Goal: Task Accomplishment & Management: Complete application form

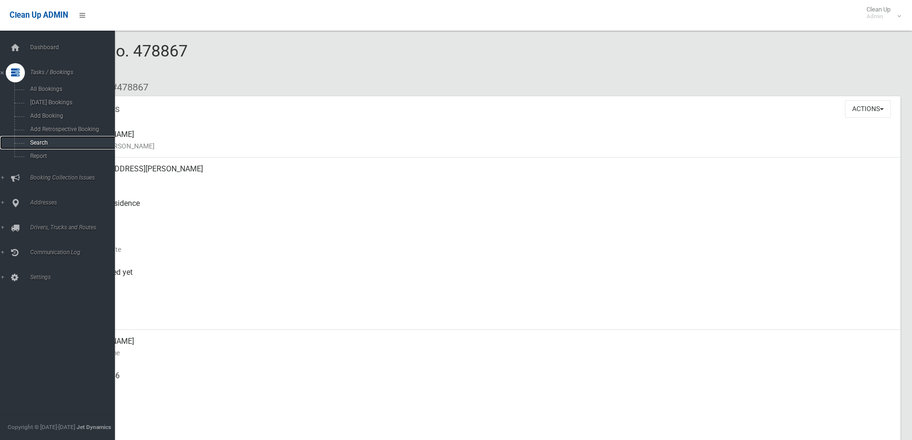
click at [31, 146] on link "Search" at bounding box center [61, 142] width 122 height 13
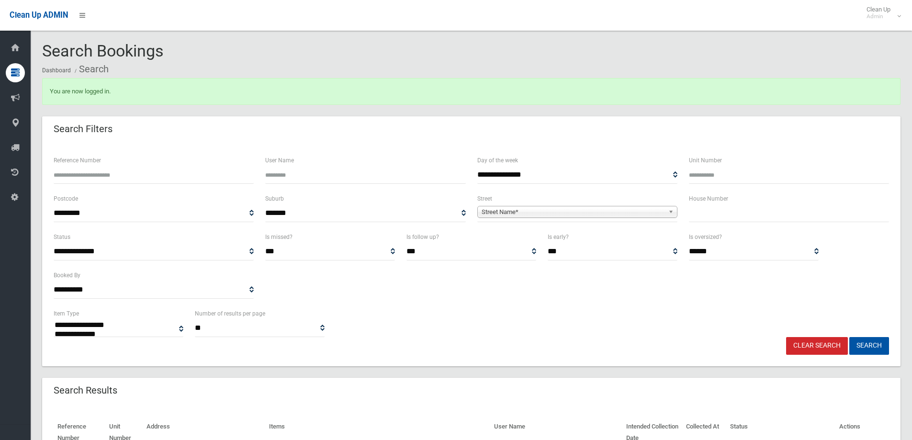
select select
click at [743, 216] on input "text" at bounding box center [789, 214] width 200 height 18
type input "**"
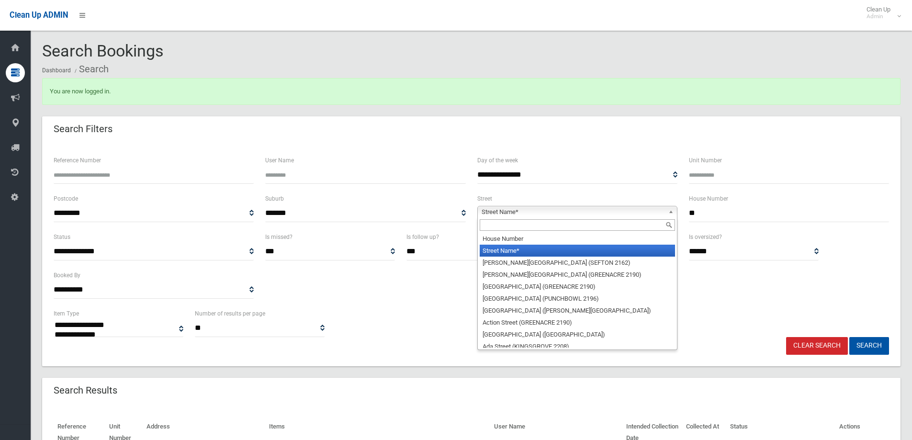
click at [672, 210] on b at bounding box center [673, 211] width 9 height 11
click at [608, 221] on input "text" at bounding box center [577, 224] width 195 height 11
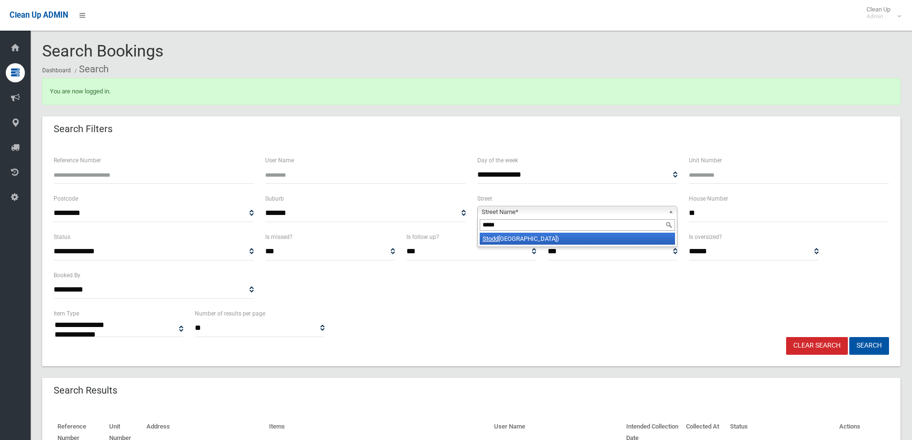
type input "*****"
click at [559, 238] on li "Stodd art Street (ROSELANDS 2196)" at bounding box center [577, 239] width 195 height 12
click at [878, 345] on button "Search" at bounding box center [870, 346] width 40 height 18
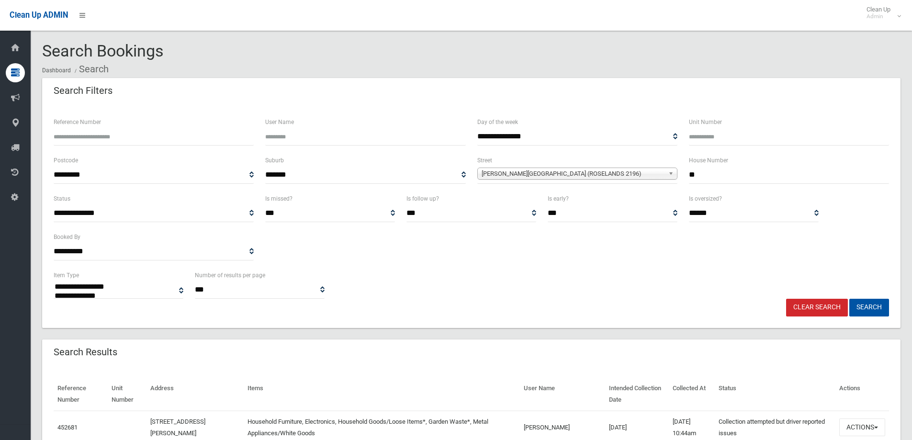
select select
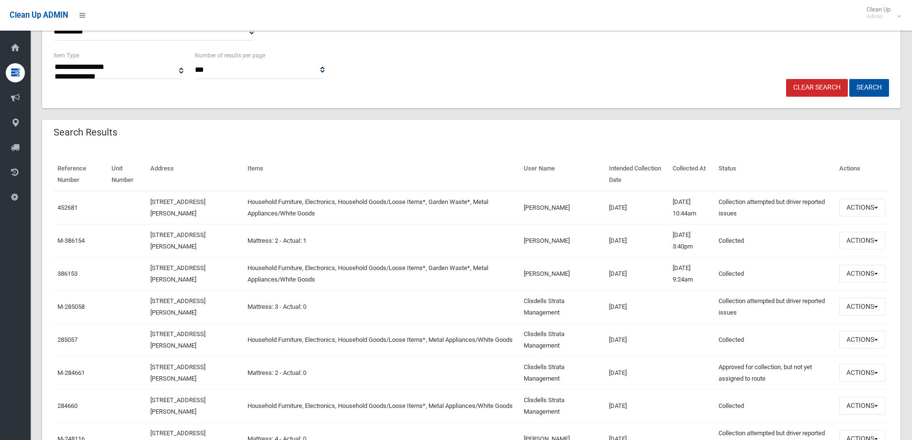
scroll to position [221, 0]
click at [876, 204] on button "Actions" at bounding box center [863, 206] width 46 height 18
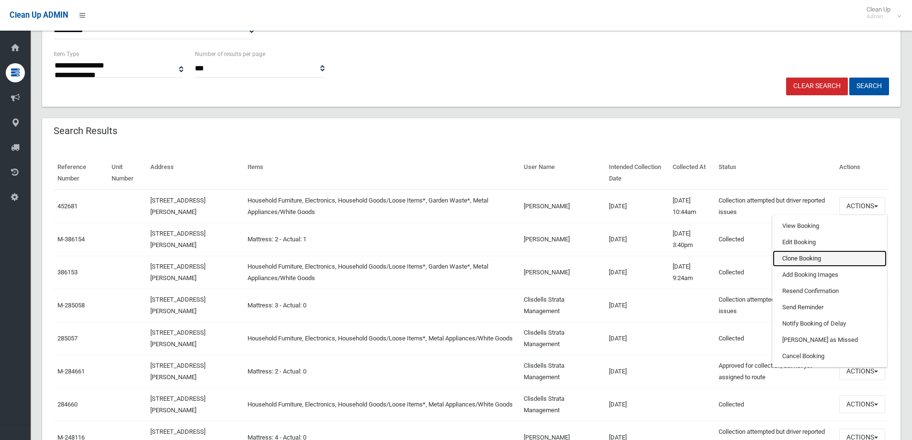
click at [819, 256] on link "Clone Booking" at bounding box center [830, 259] width 114 height 16
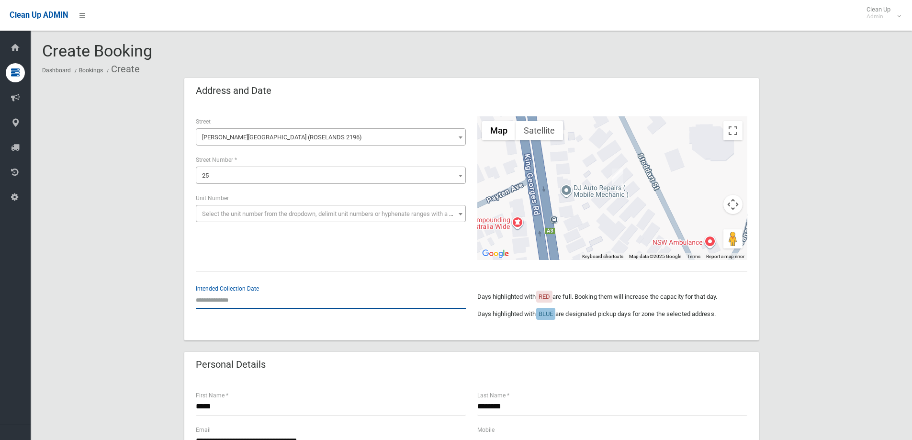
click at [230, 297] on input "text" at bounding box center [331, 300] width 270 height 18
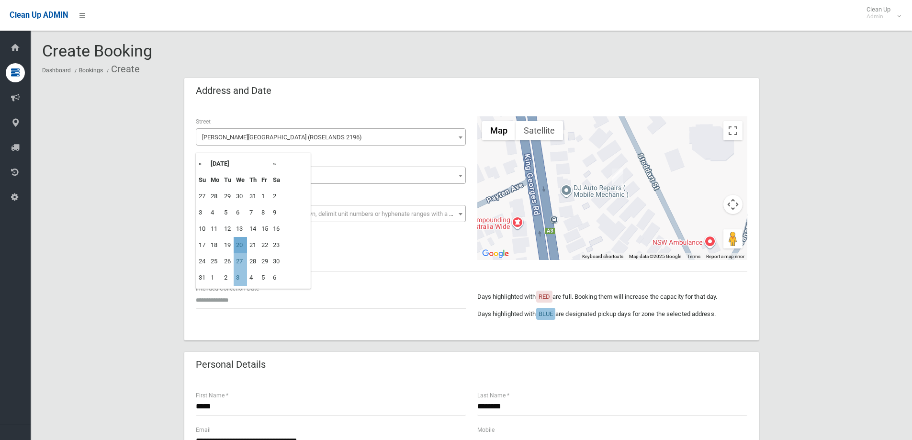
click at [243, 247] on td "20" at bounding box center [240, 245] width 13 height 16
type input "**********"
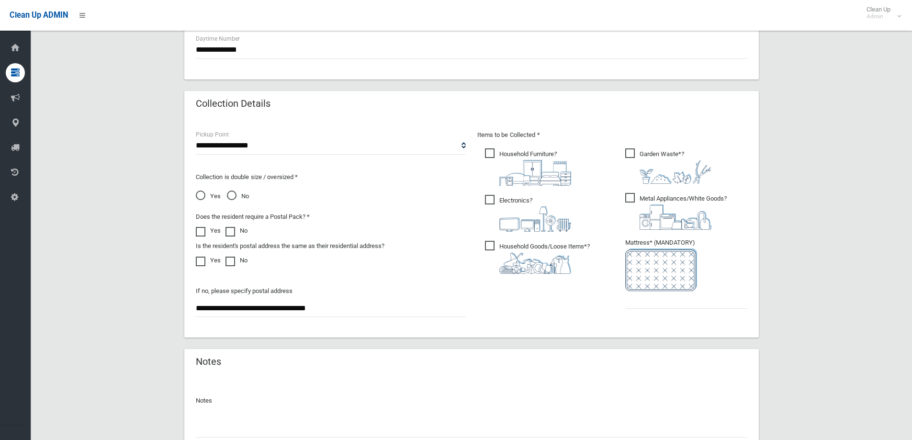
scroll to position [431, 0]
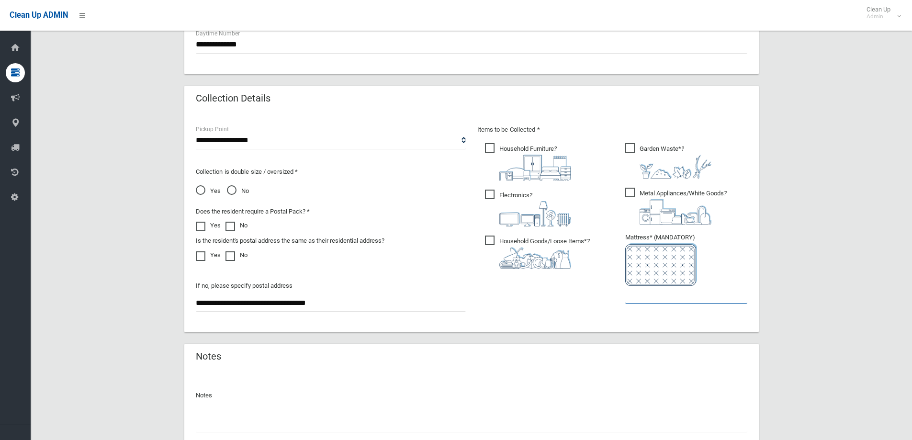
click at [637, 297] on input "text" at bounding box center [687, 295] width 122 height 18
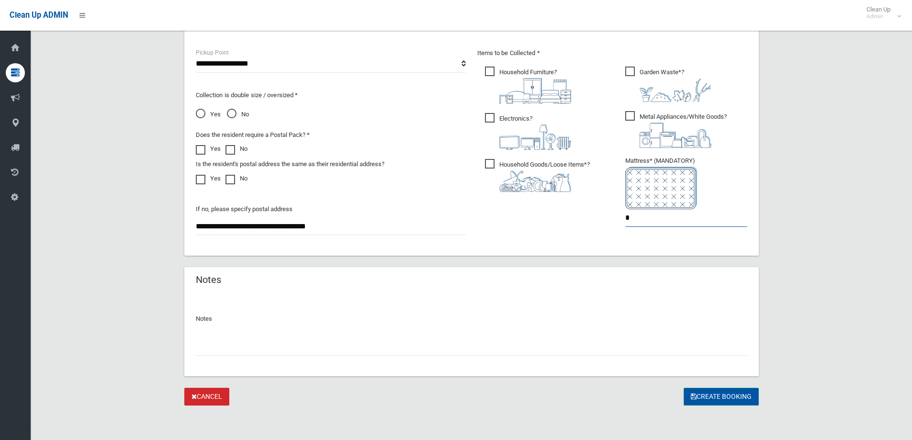
type input "*"
click at [721, 398] on button "Create Booking" at bounding box center [721, 397] width 75 height 18
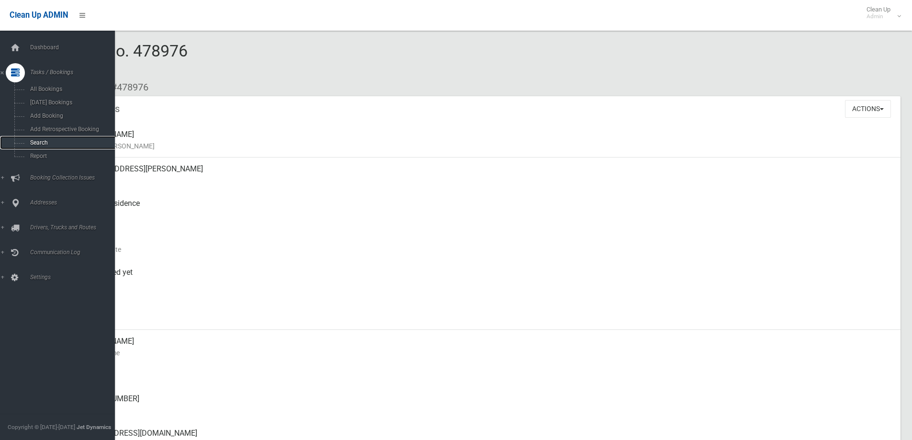
click at [39, 142] on span "Search" at bounding box center [70, 142] width 87 height 7
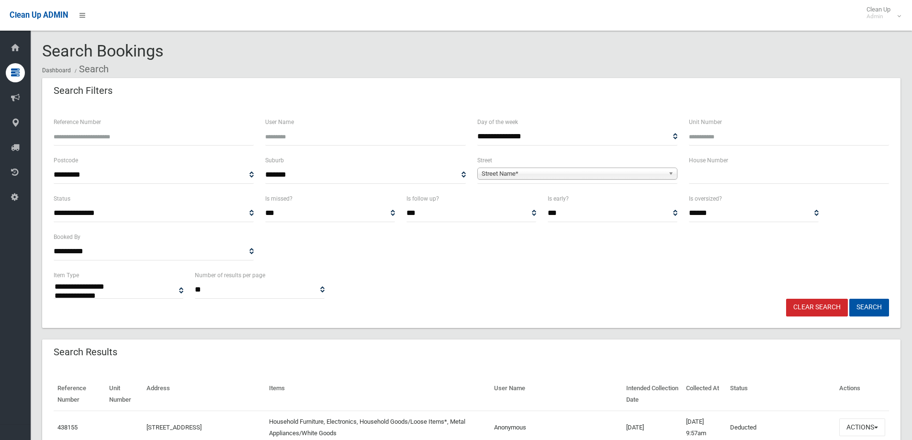
select select
click at [716, 177] on input "text" at bounding box center [789, 175] width 200 height 18
type input "*****"
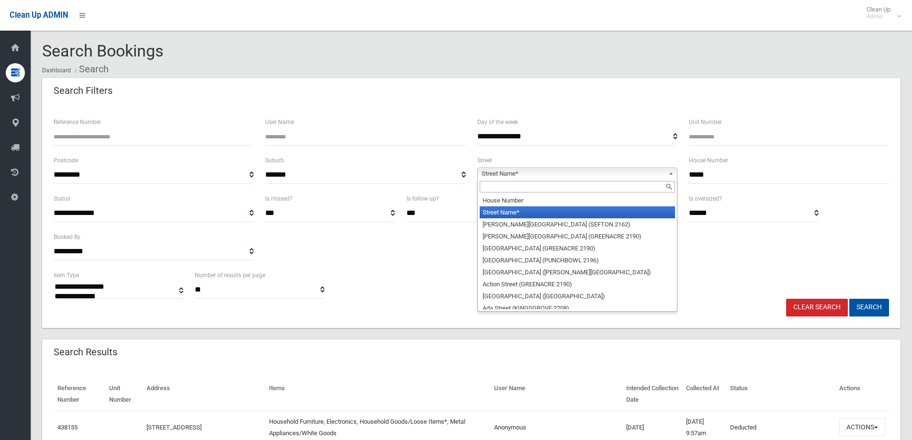
click at [671, 172] on b at bounding box center [673, 173] width 9 height 11
click at [586, 188] on input "text" at bounding box center [577, 186] width 195 height 11
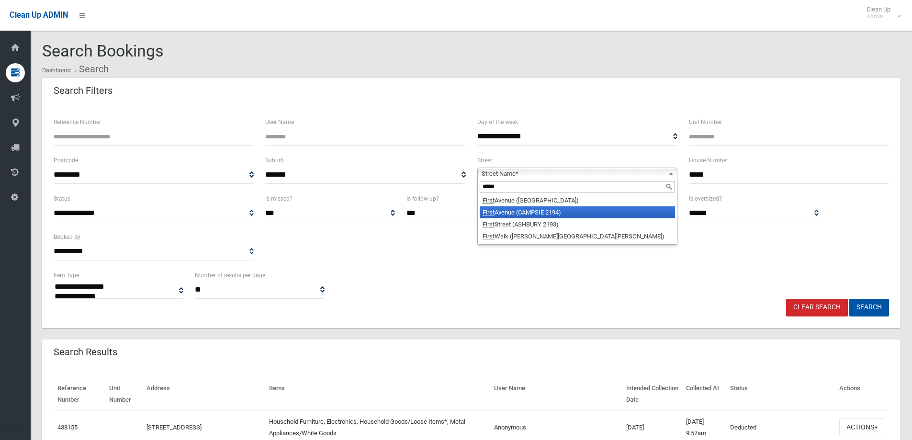
type input "*****"
click at [566, 216] on li "First Avenue (CAMPSIE 2194)" at bounding box center [577, 212] width 195 height 12
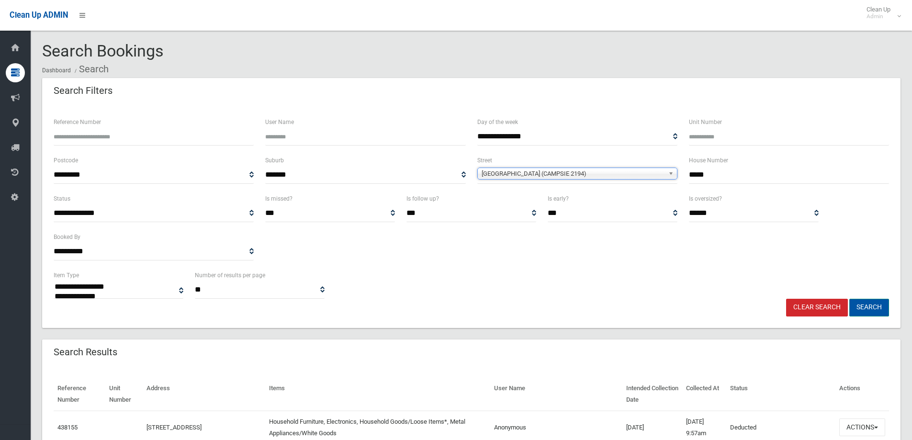
click at [868, 311] on button "Search" at bounding box center [870, 308] width 40 height 18
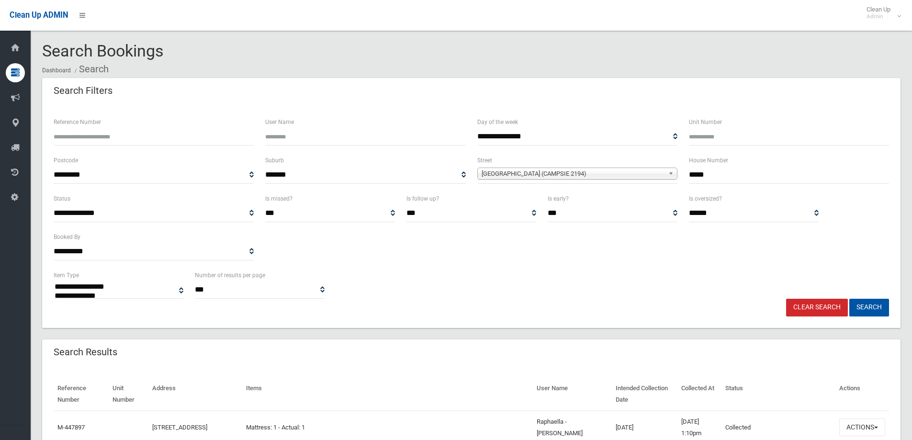
select select
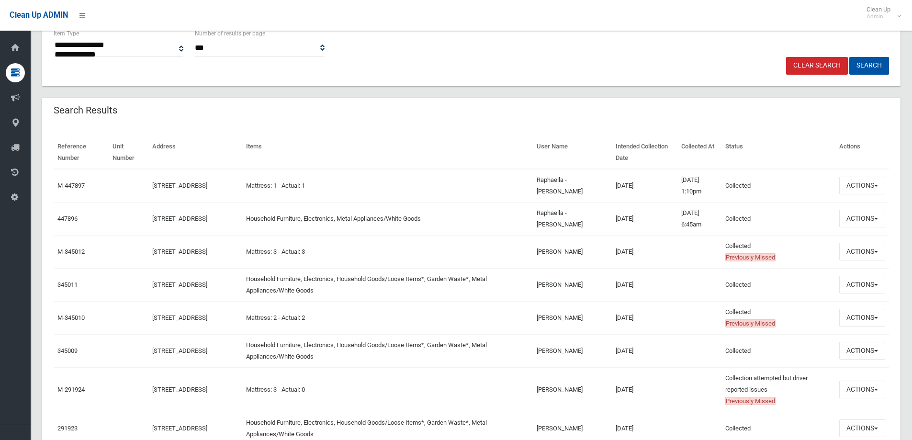
scroll to position [248, 0]
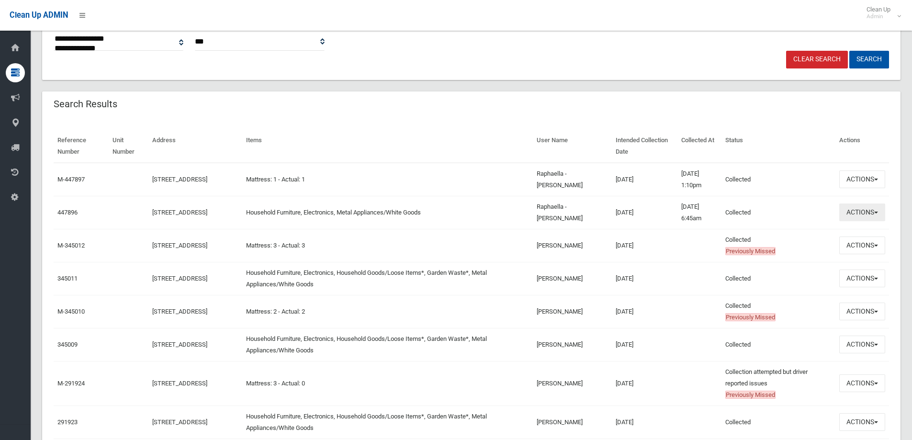
click at [877, 212] on span "button" at bounding box center [877, 213] width 4 height 2
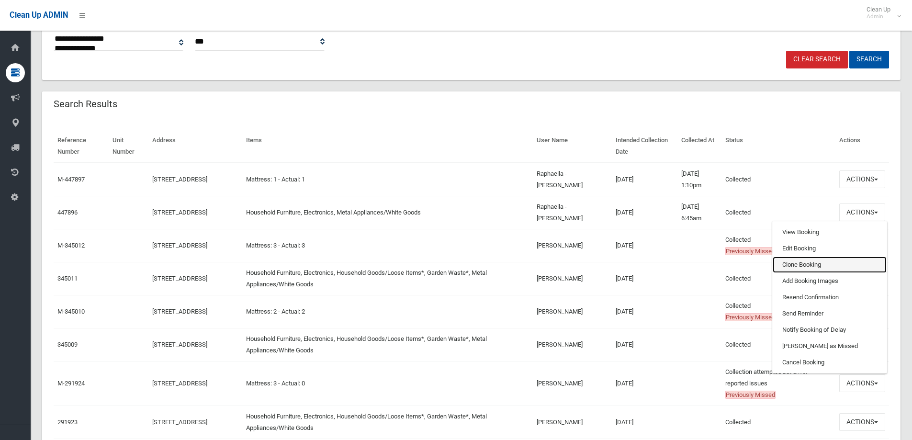
click at [808, 259] on link "Clone Booking" at bounding box center [830, 265] width 114 height 16
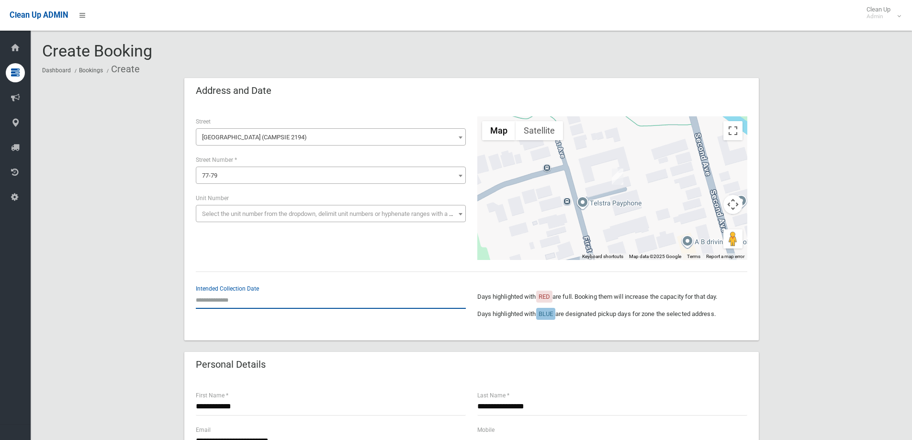
click at [227, 304] on input "text" at bounding box center [331, 300] width 270 height 18
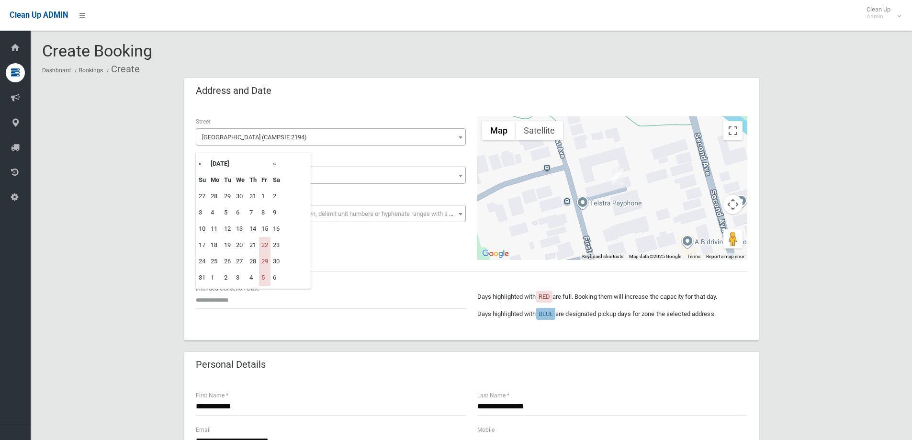
click at [274, 163] on th "»" at bounding box center [277, 164] width 12 height 16
click at [268, 215] on td "12" at bounding box center [264, 213] width 11 height 16
type input "**********"
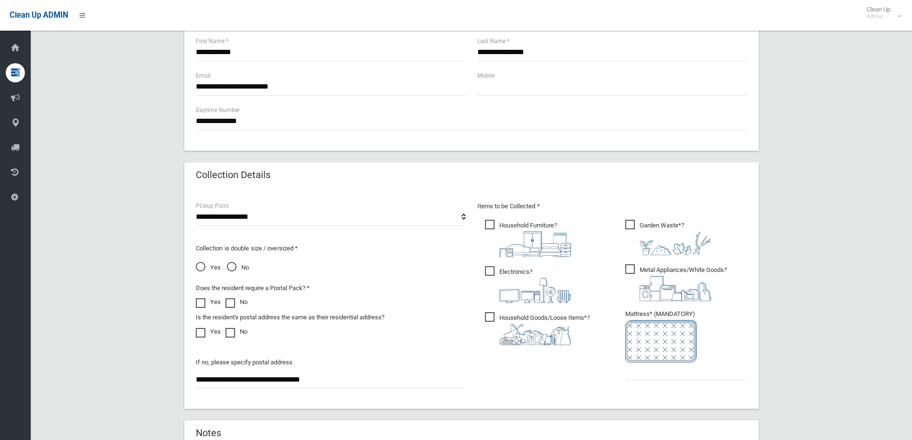
scroll to position [383, 0]
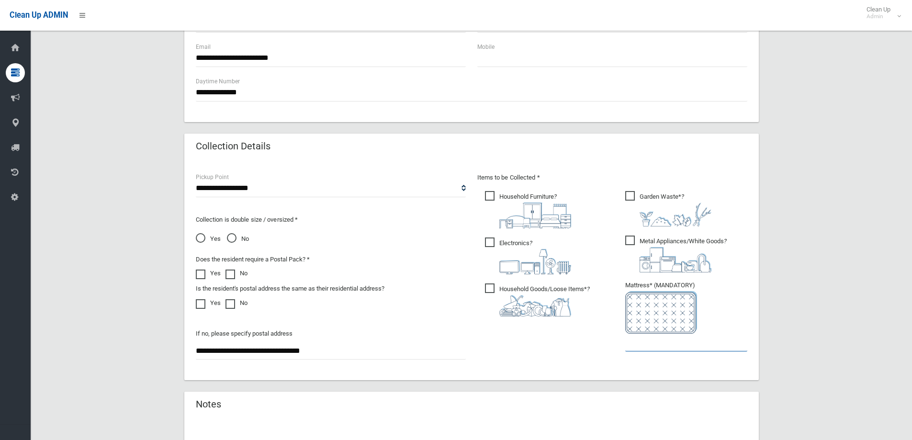
click at [661, 347] on input "text" at bounding box center [687, 343] width 122 height 18
type input "*"
click at [487, 286] on span "Household Goods/Loose Items* ?" at bounding box center [537, 300] width 105 height 33
click at [627, 194] on span "Garden Waste* ?" at bounding box center [669, 208] width 86 height 35
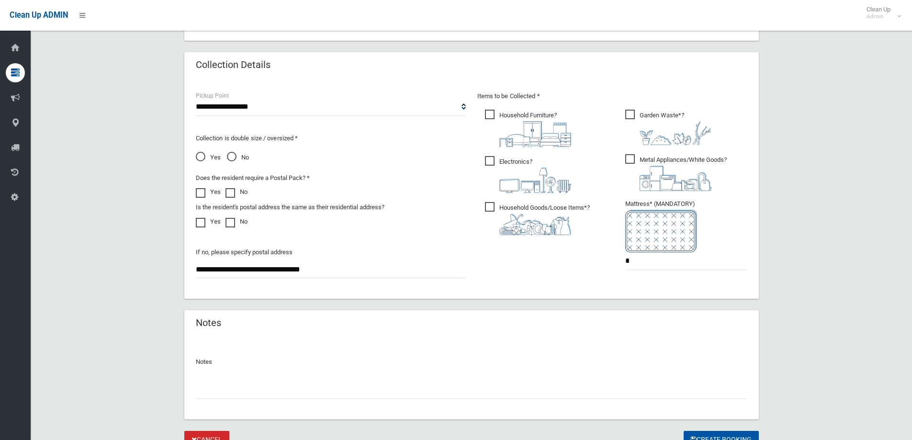
scroll to position [508, 0]
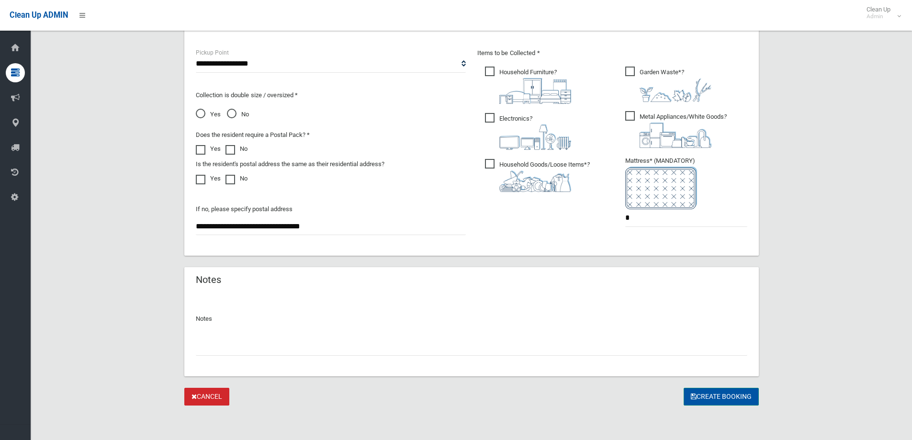
click at [707, 396] on button "Create Booking" at bounding box center [721, 397] width 75 height 18
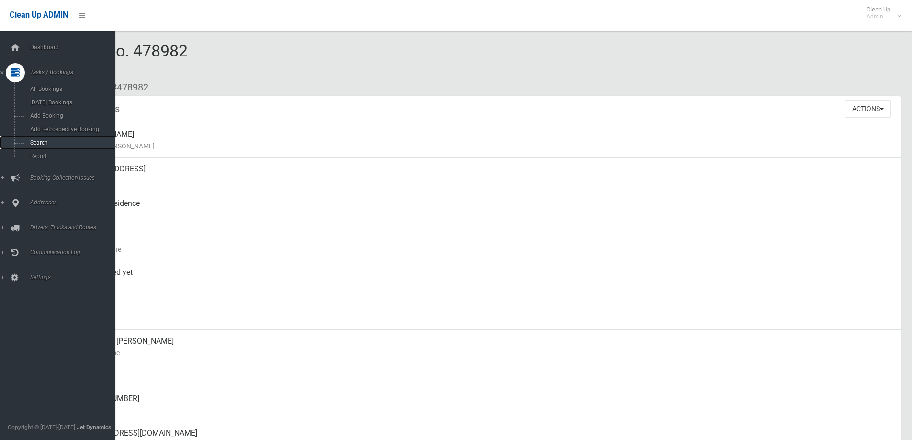
click at [42, 141] on span "Search" at bounding box center [70, 142] width 87 height 7
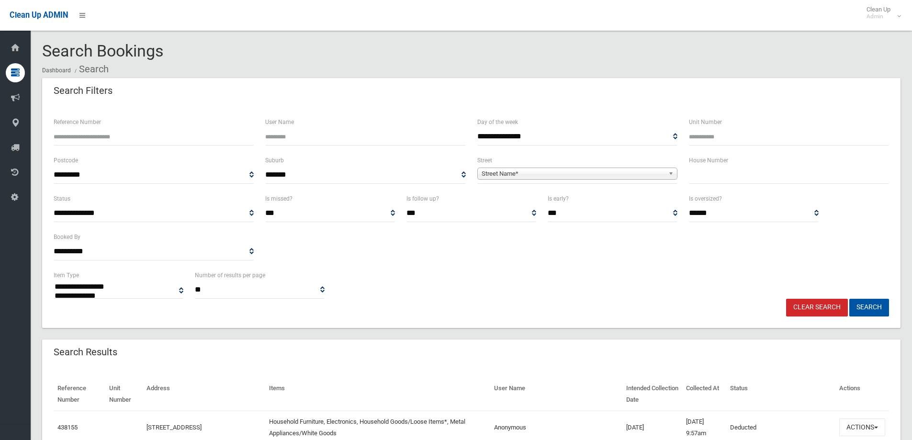
select select
click at [724, 177] on input "text" at bounding box center [789, 175] width 200 height 18
type input "*****"
click at [666, 170] on link "Street Name*" at bounding box center [578, 174] width 200 height 12
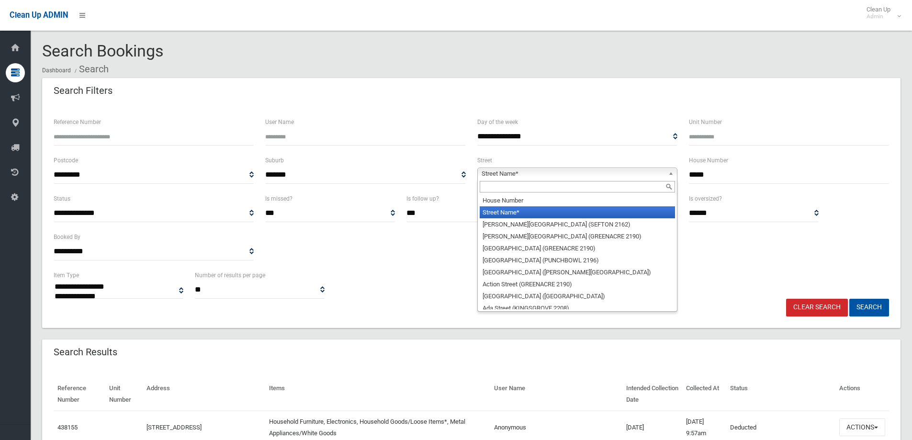
click at [629, 180] on div at bounding box center [577, 186] width 199 height 15
click at [627, 187] on input "text" at bounding box center [577, 186] width 195 height 11
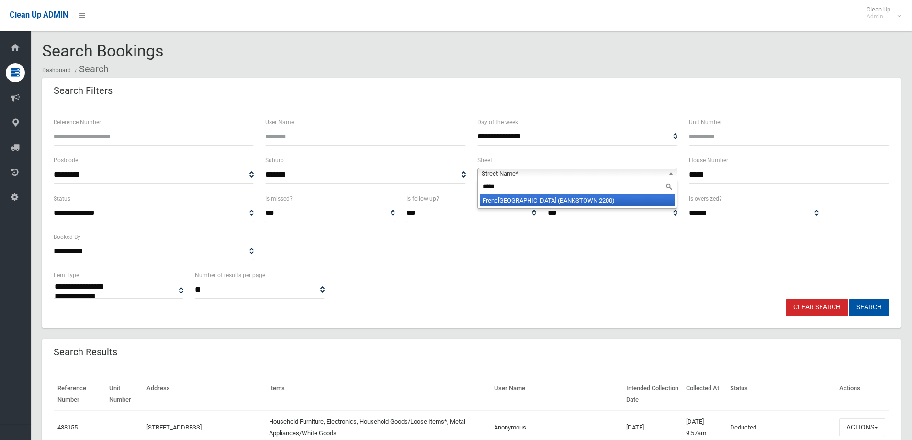
type input "*****"
click at [593, 204] on li "Frenc h Avenue (BANKSTOWN 2200)" at bounding box center [577, 200] width 195 height 12
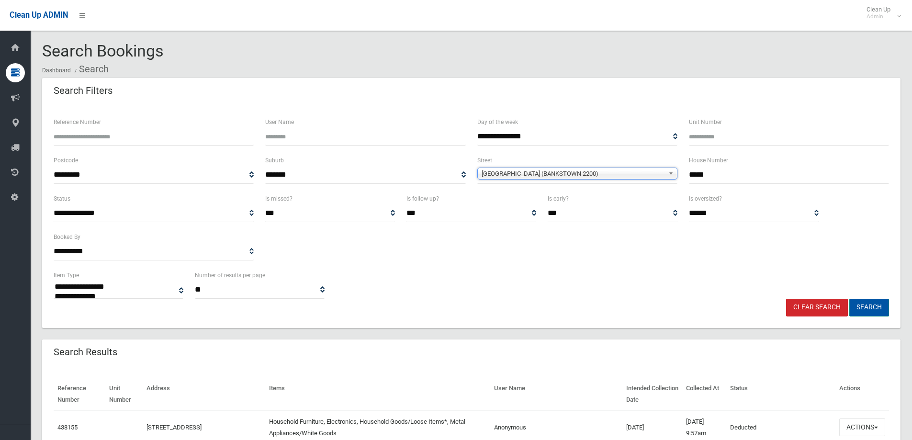
click at [866, 302] on button "Search" at bounding box center [870, 308] width 40 height 18
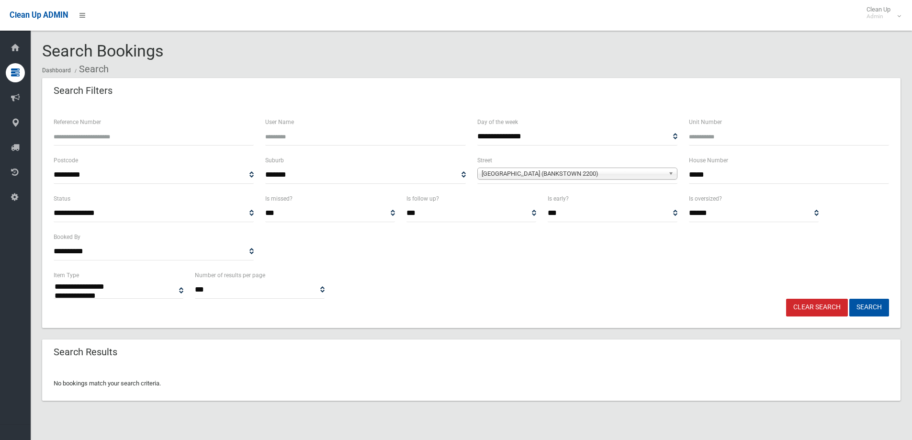
select select
click at [741, 175] on input "*****" at bounding box center [789, 175] width 200 height 18
type input "**"
click at [869, 306] on button "Search" at bounding box center [870, 308] width 40 height 18
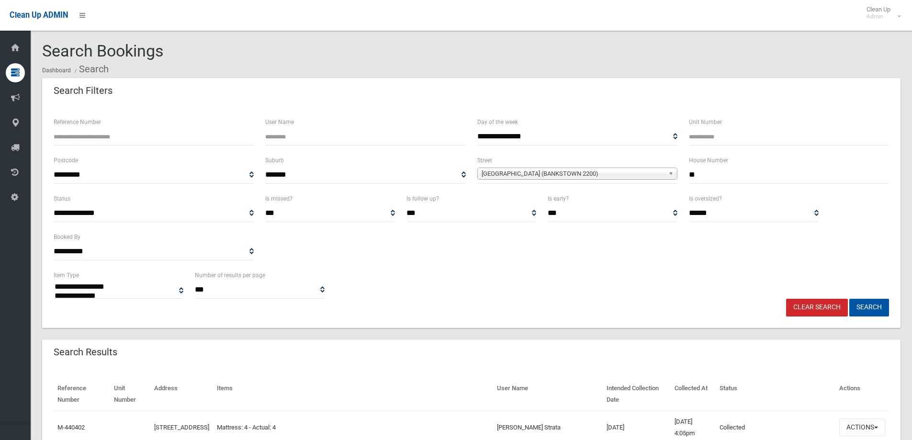
select select
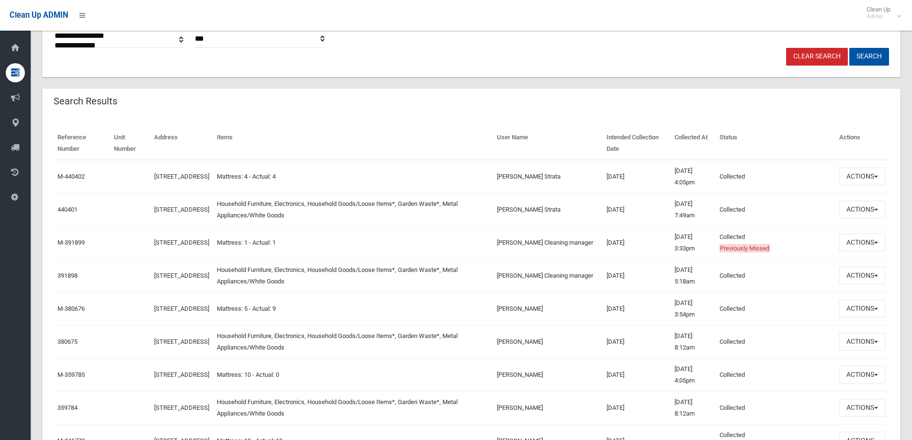
scroll to position [285, 0]
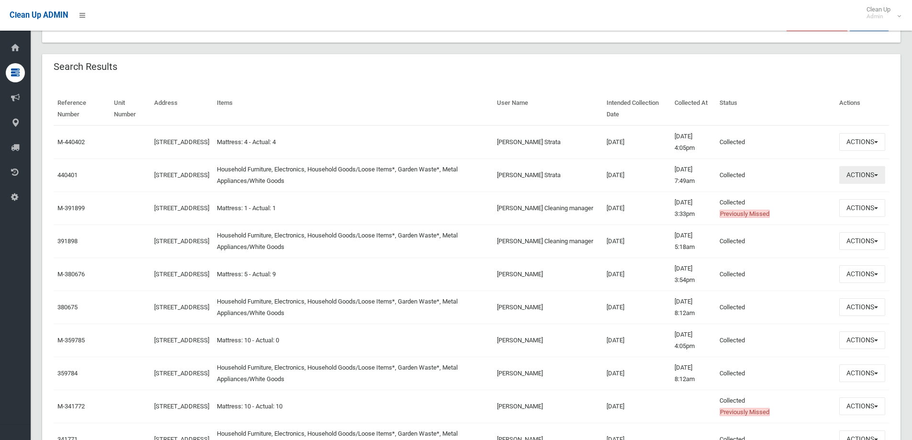
click at [878, 174] on button "Actions" at bounding box center [863, 175] width 46 height 18
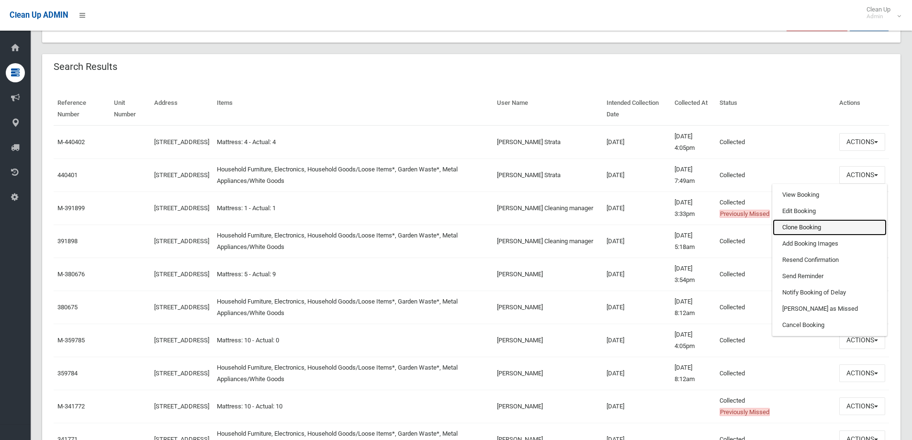
click at [807, 224] on link "Clone Booking" at bounding box center [830, 227] width 114 height 16
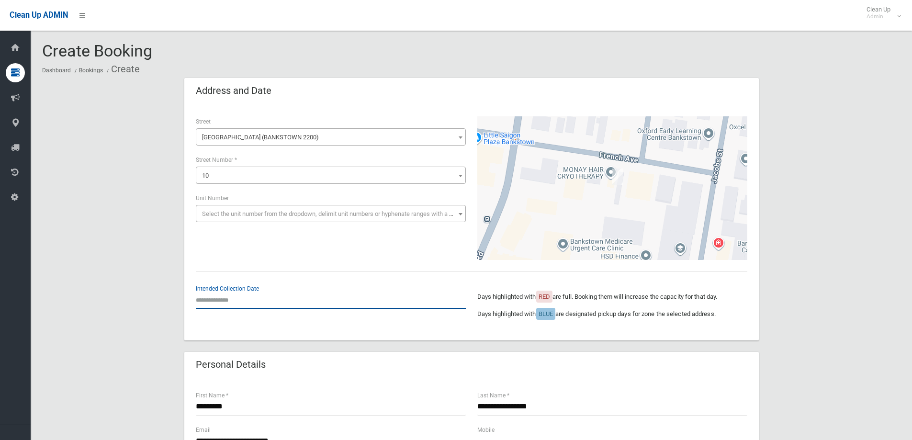
click at [216, 301] on input "text" at bounding box center [331, 300] width 270 height 18
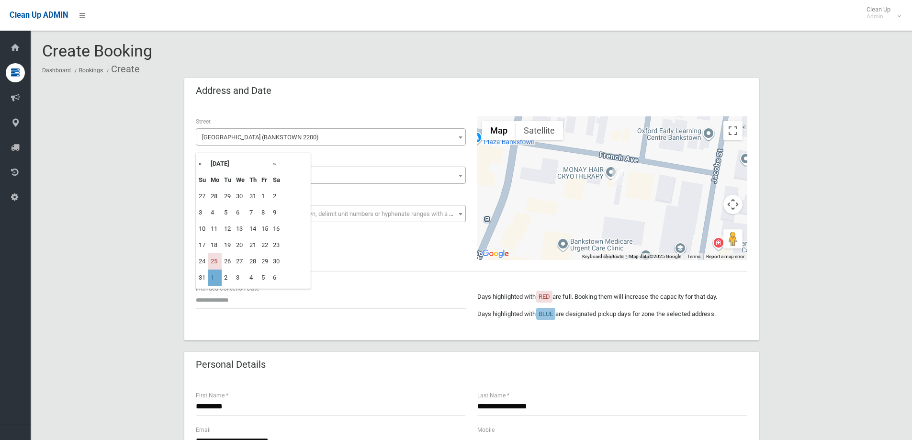
click at [212, 278] on td "1" at bounding box center [214, 278] width 13 height 16
type input "**********"
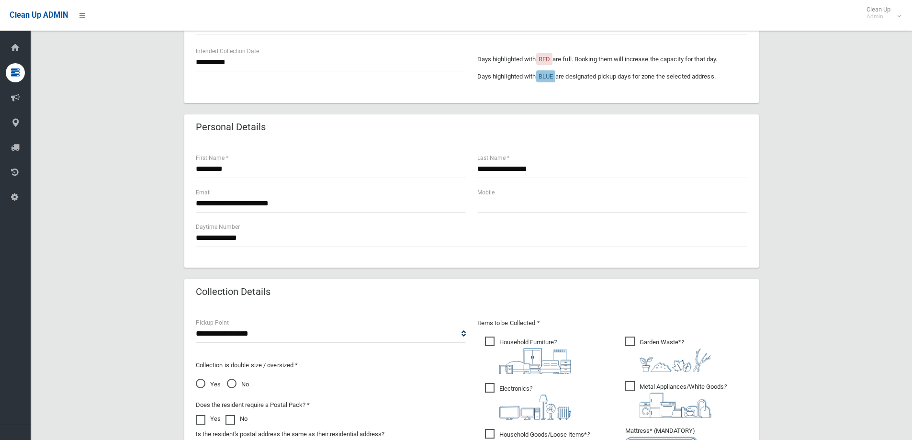
scroll to position [239, 0]
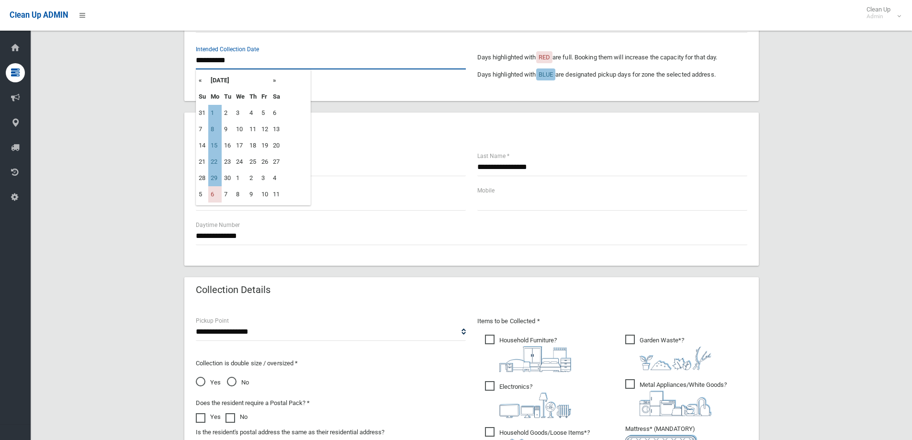
click at [227, 66] on input "**********" at bounding box center [331, 61] width 270 height 18
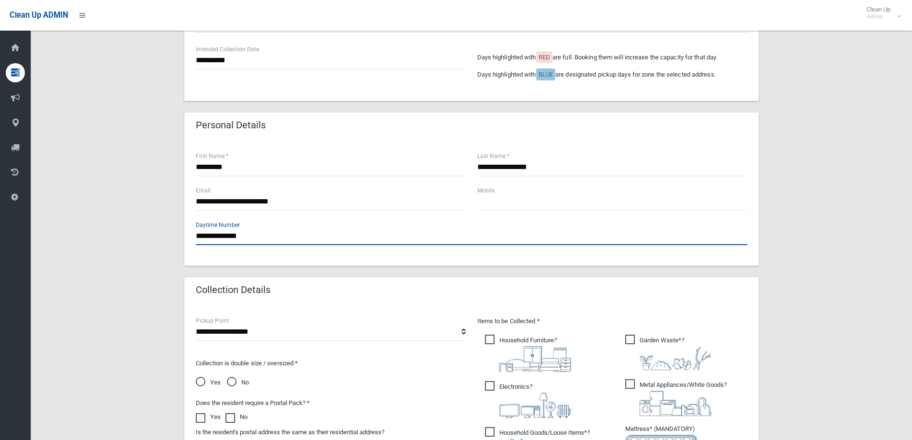
click at [464, 236] on input "**********" at bounding box center [472, 237] width 552 height 18
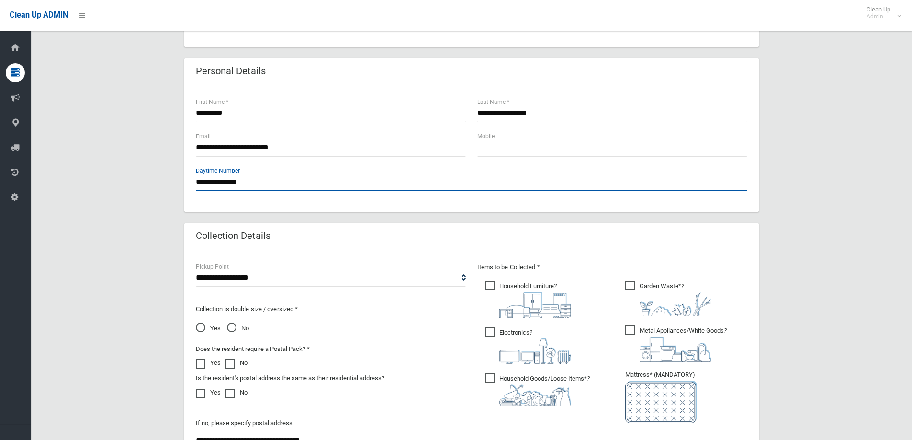
scroll to position [383, 0]
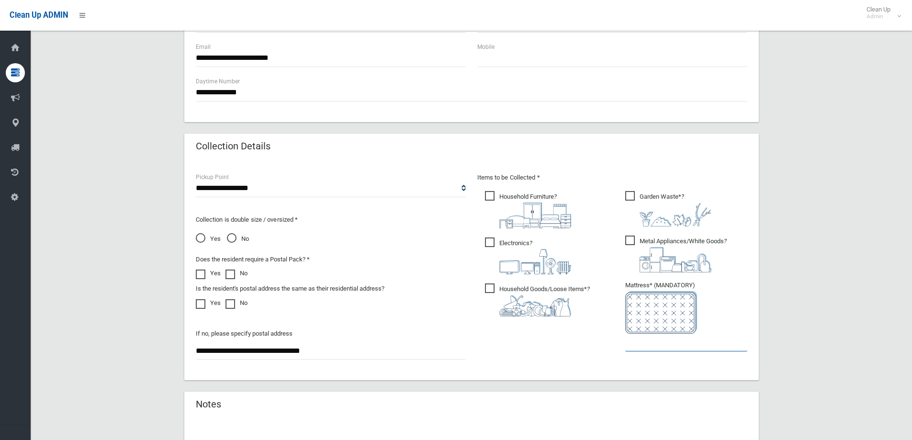
click at [667, 342] on input "text" at bounding box center [687, 343] width 122 height 18
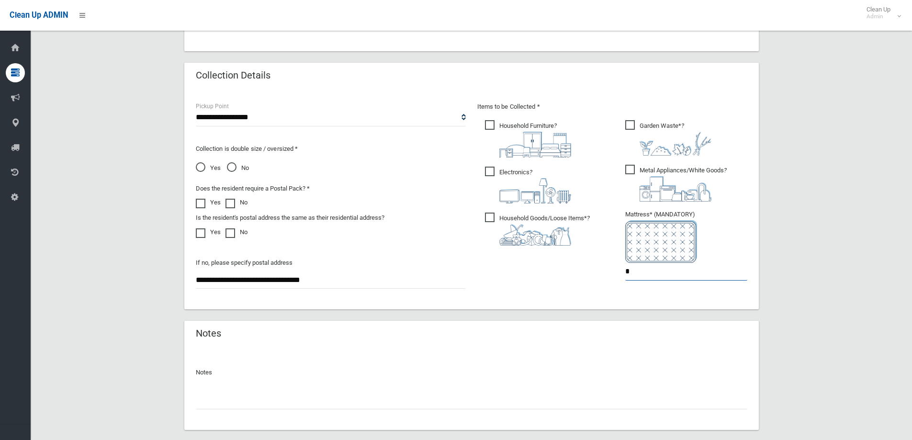
scroll to position [470, 0]
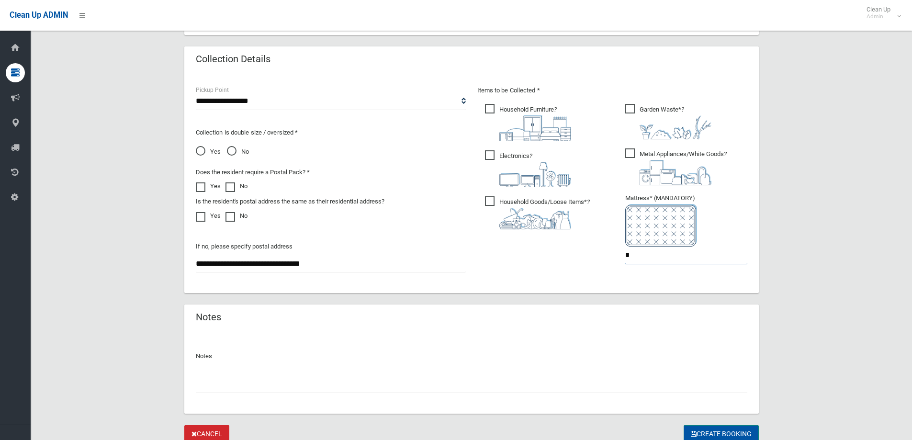
type input "*"
click at [731, 430] on button "Create Booking" at bounding box center [721, 434] width 75 height 18
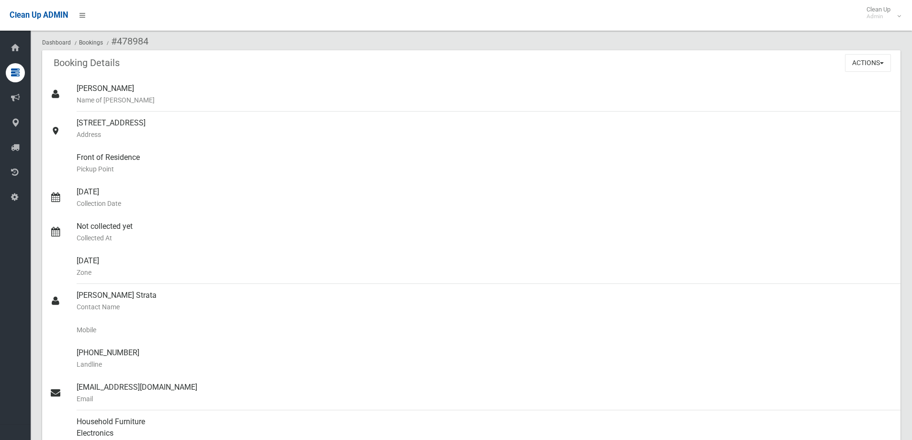
scroll to position [17, 0]
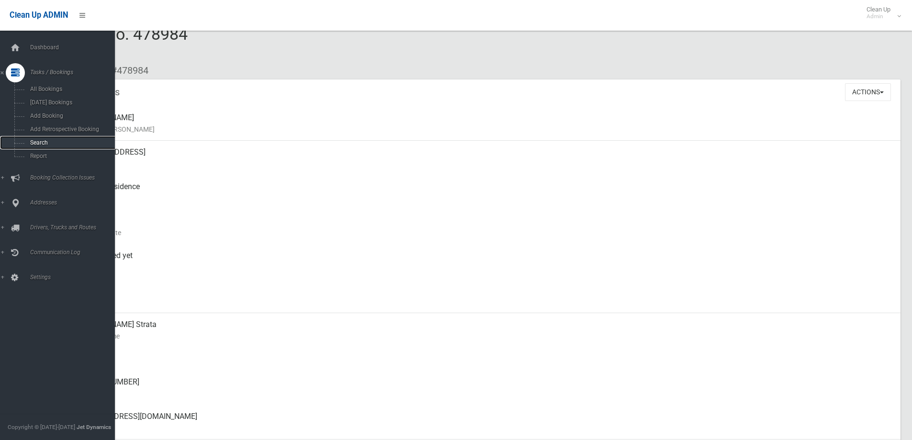
click at [38, 142] on span "Search" at bounding box center [70, 142] width 87 height 7
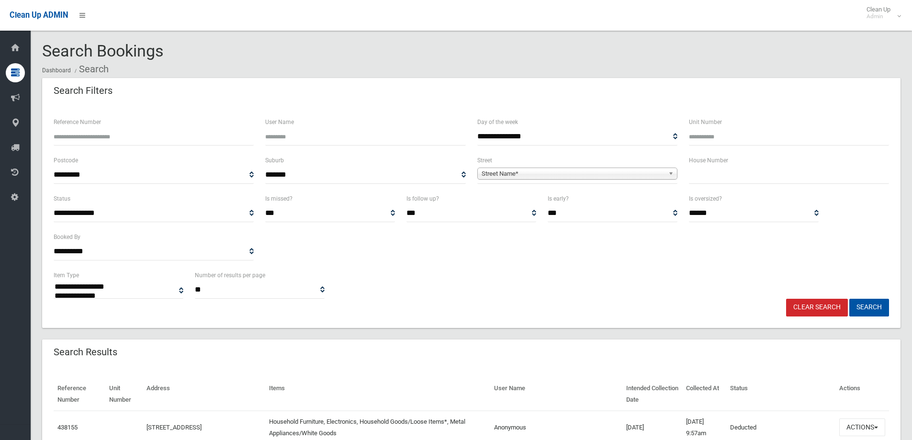
select select
click at [714, 171] on input "text" at bounding box center [789, 175] width 200 height 18
type input "**"
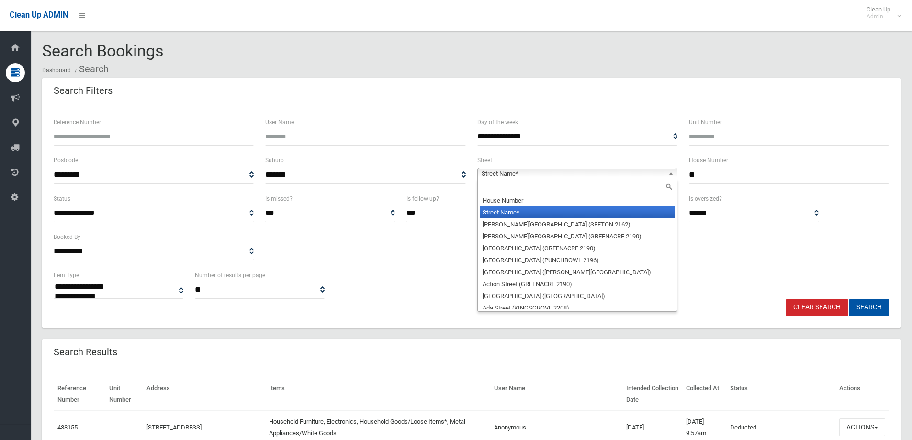
click at [668, 171] on link "Street Name*" at bounding box center [578, 174] width 200 height 12
click at [550, 186] on input "text" at bounding box center [577, 186] width 195 height 11
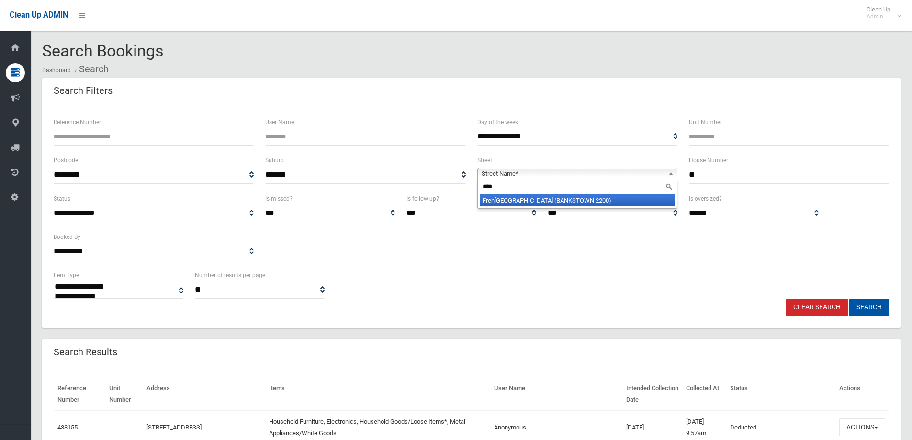
type input "****"
click at [543, 202] on li "Fren ch Avenue (BANKSTOWN 2200)" at bounding box center [577, 200] width 195 height 12
click at [875, 307] on button "Search" at bounding box center [870, 308] width 40 height 18
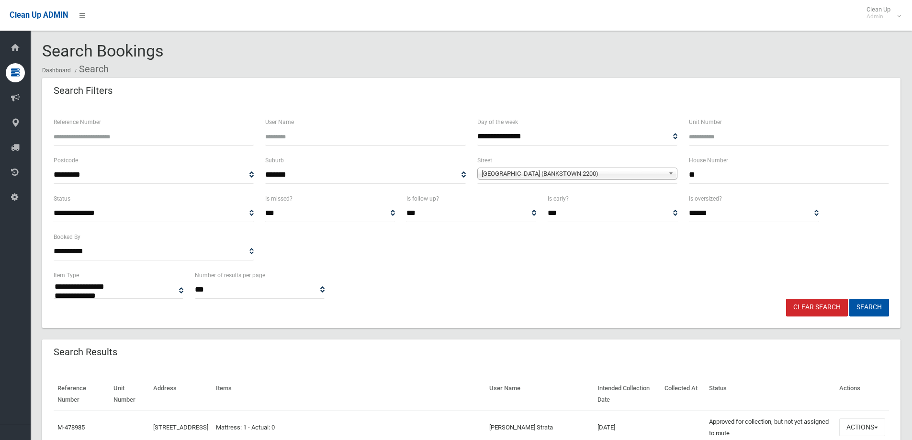
select select
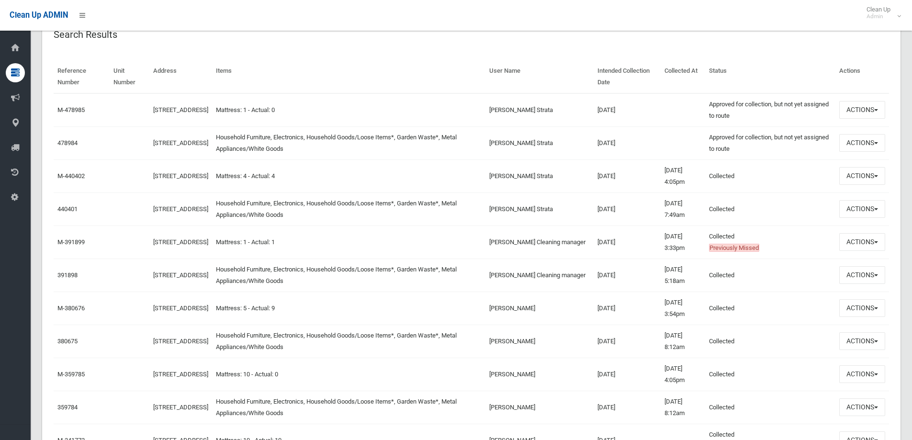
scroll to position [327, 0]
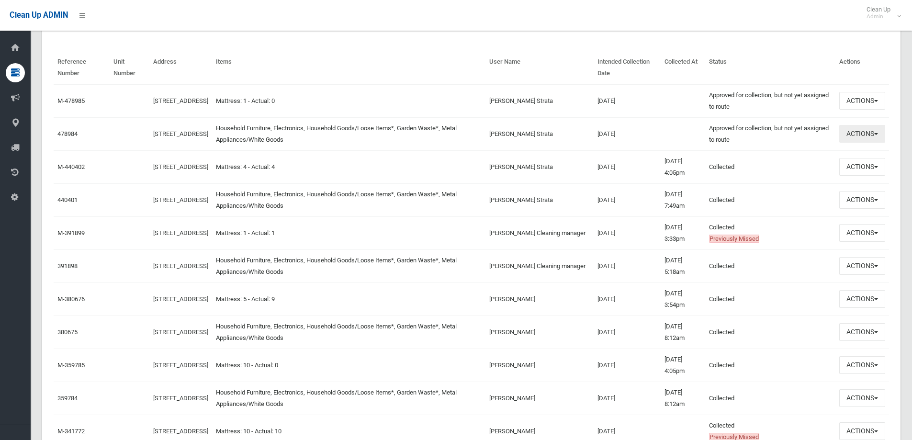
click at [873, 131] on button "Actions" at bounding box center [863, 134] width 46 height 18
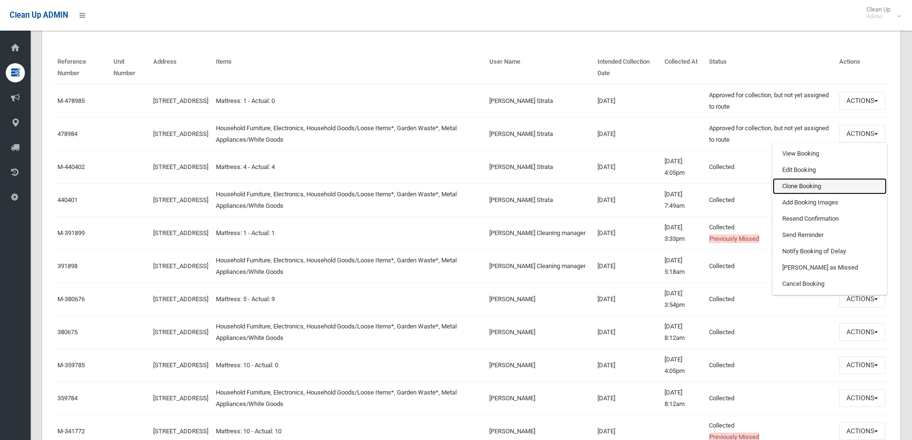
click at [802, 186] on link "Clone Booking" at bounding box center [830, 186] width 114 height 16
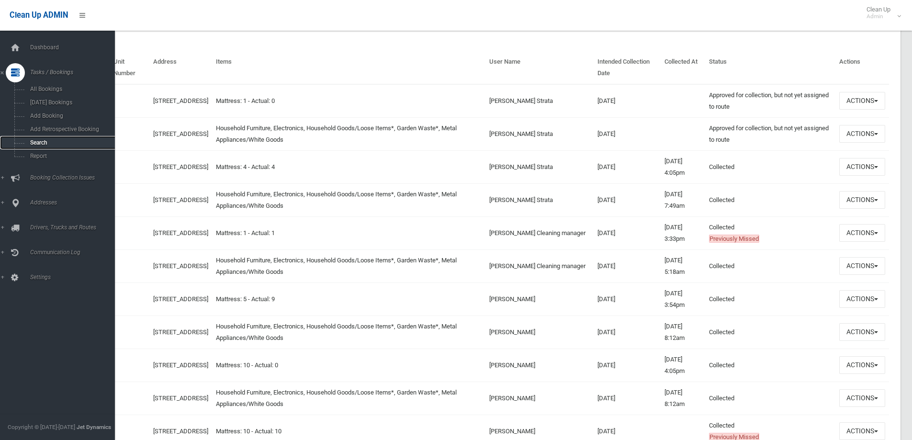
click at [30, 142] on span "Search" at bounding box center [70, 142] width 87 height 7
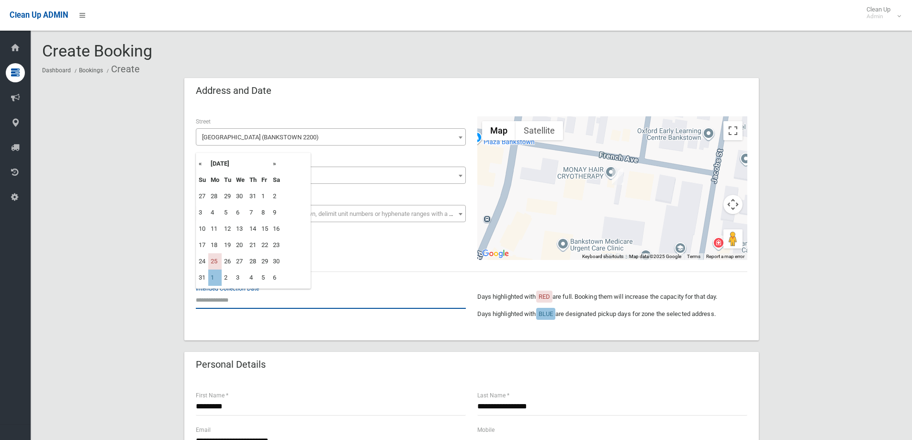
click at [229, 303] on input "text" at bounding box center [331, 300] width 270 height 18
click at [276, 163] on th "»" at bounding box center [277, 164] width 12 height 16
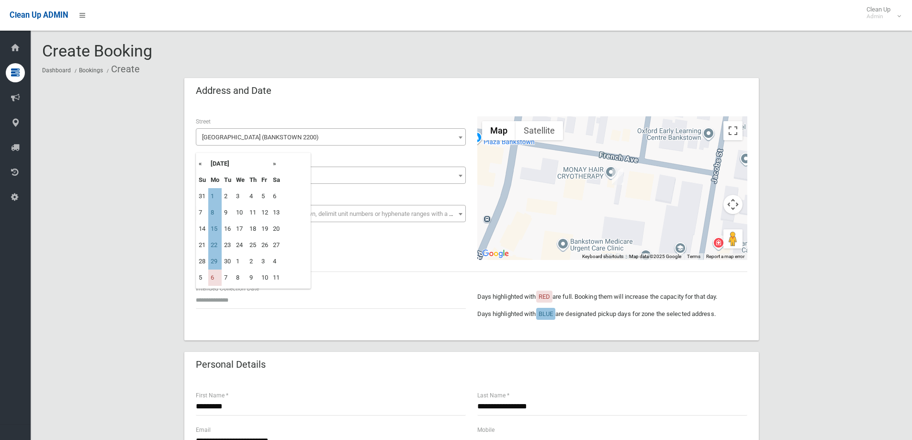
click at [276, 163] on th "»" at bounding box center [277, 164] width 12 height 16
click at [212, 259] on td "29" at bounding box center [214, 261] width 13 height 16
type input "**********"
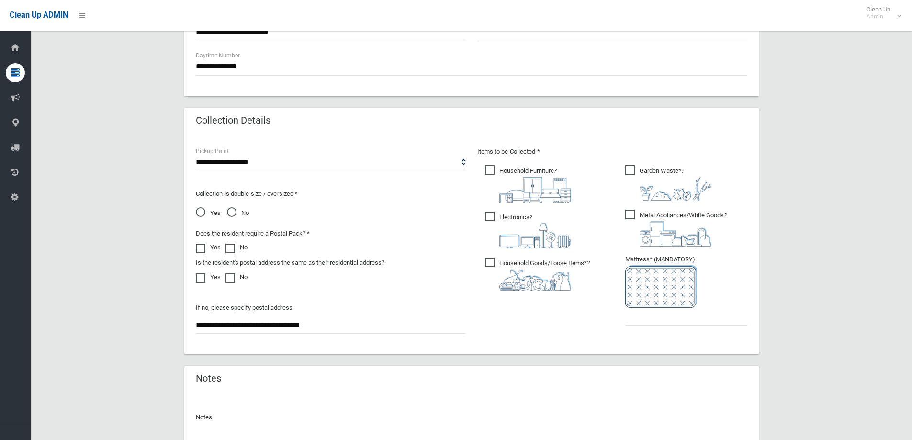
scroll to position [508, 0]
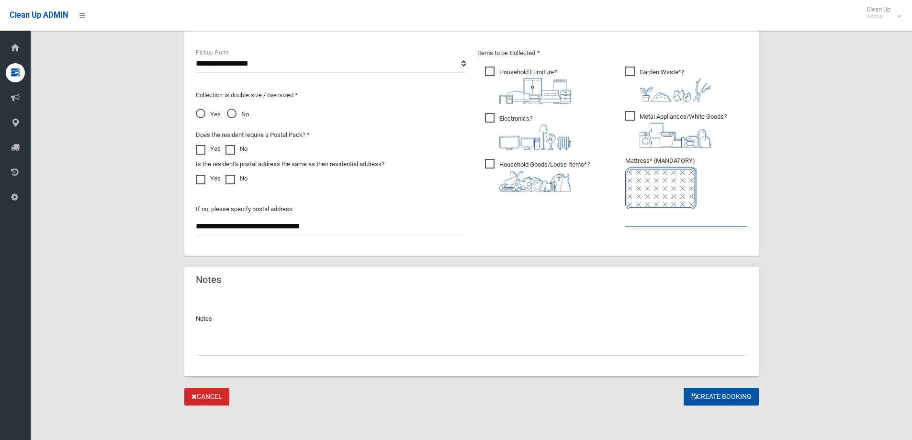
click at [654, 221] on input "text" at bounding box center [687, 218] width 122 height 18
type input "*"
click at [716, 394] on button "Create Booking" at bounding box center [721, 397] width 75 height 18
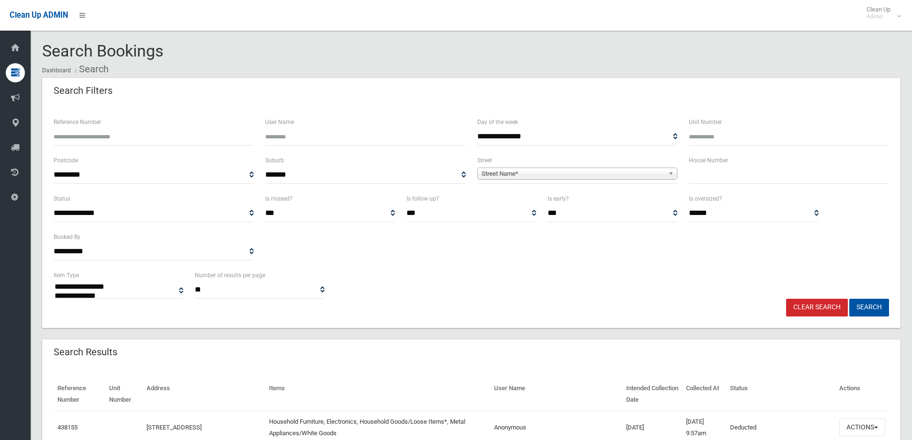
select select
click at [728, 175] on input "text" at bounding box center [789, 175] width 200 height 18
type input "**"
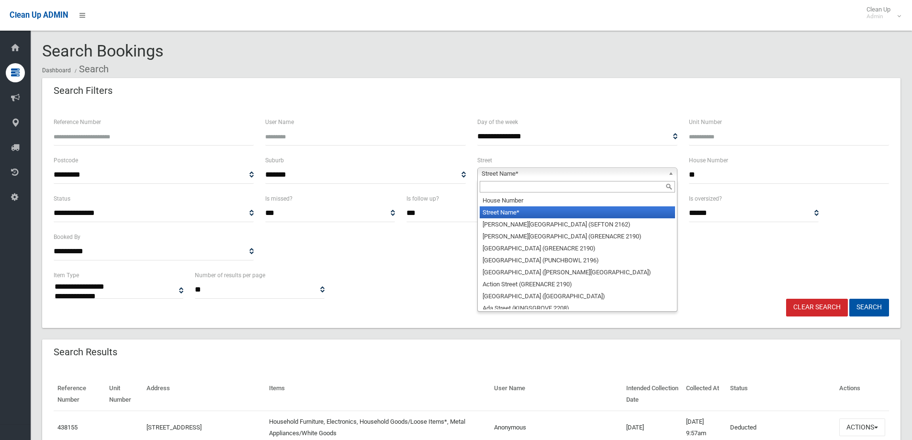
click at [667, 171] on link "Street Name*" at bounding box center [578, 174] width 200 height 12
click at [512, 187] on input "text" at bounding box center [577, 186] width 195 height 11
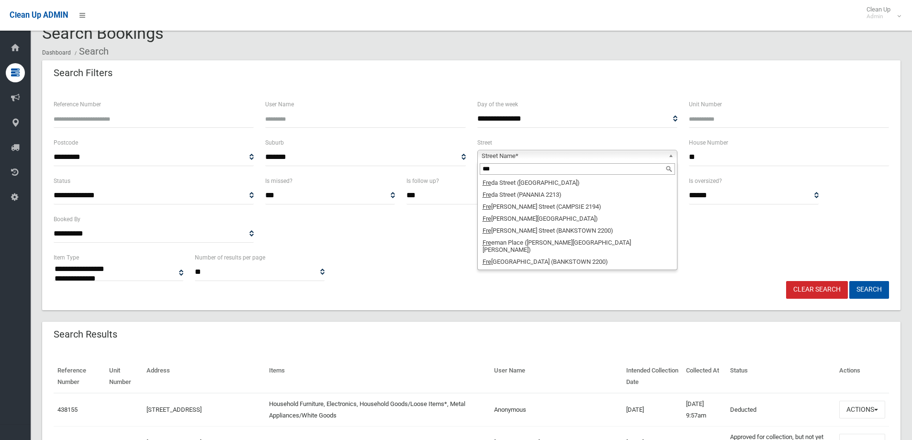
scroll to position [4, 0]
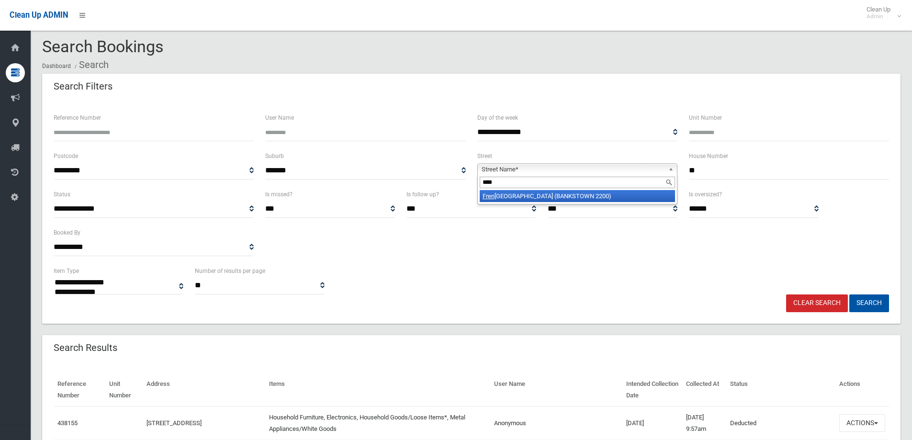
type input "****"
click at [508, 196] on li "Fren ch Avenue (BANKSTOWN 2200)" at bounding box center [577, 196] width 195 height 12
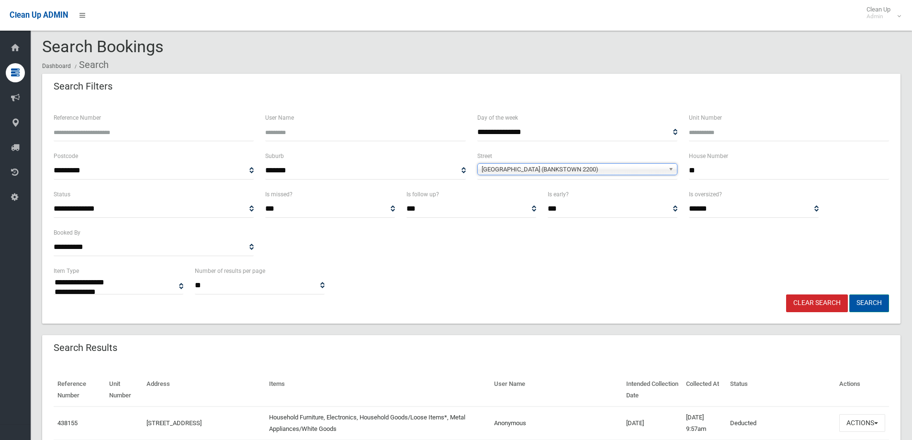
click at [881, 306] on button "Search" at bounding box center [870, 304] width 40 height 18
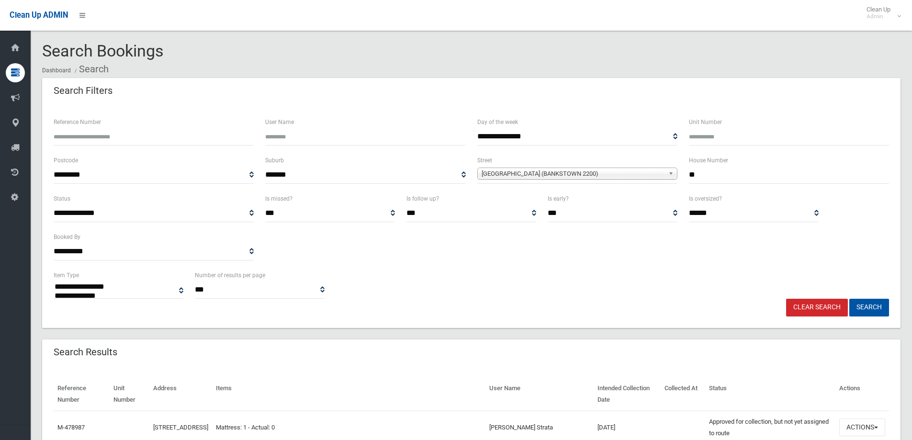
select select
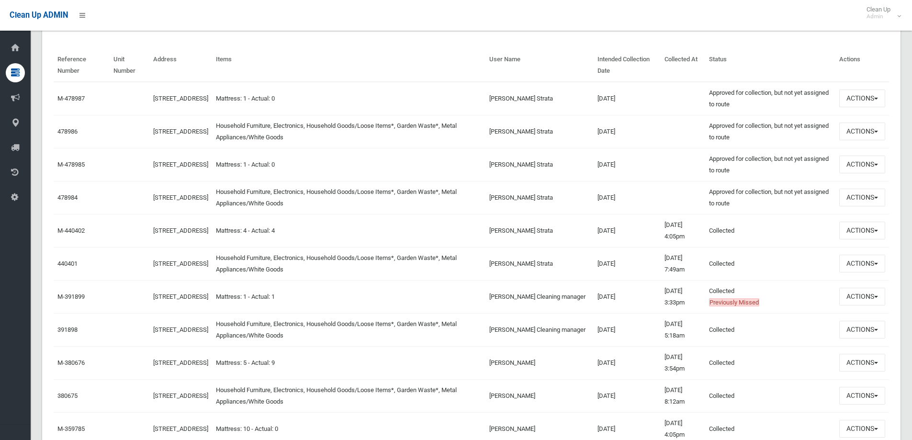
scroll to position [441, 0]
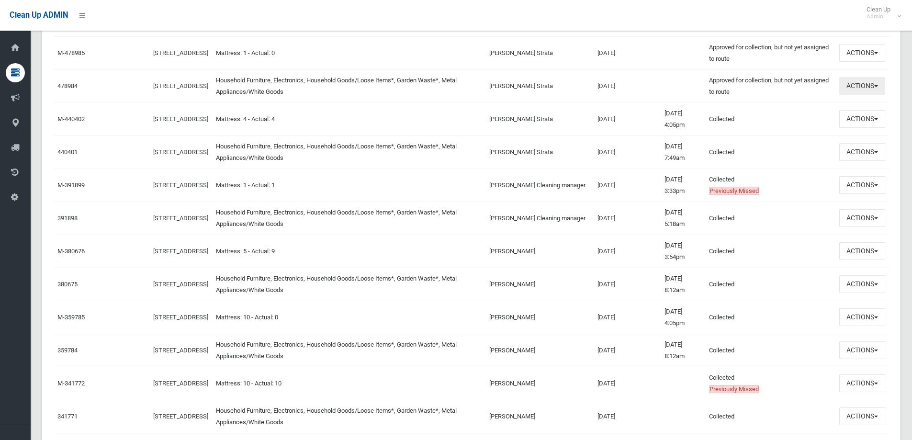
click at [876, 85] on button "Actions" at bounding box center [863, 86] width 46 height 18
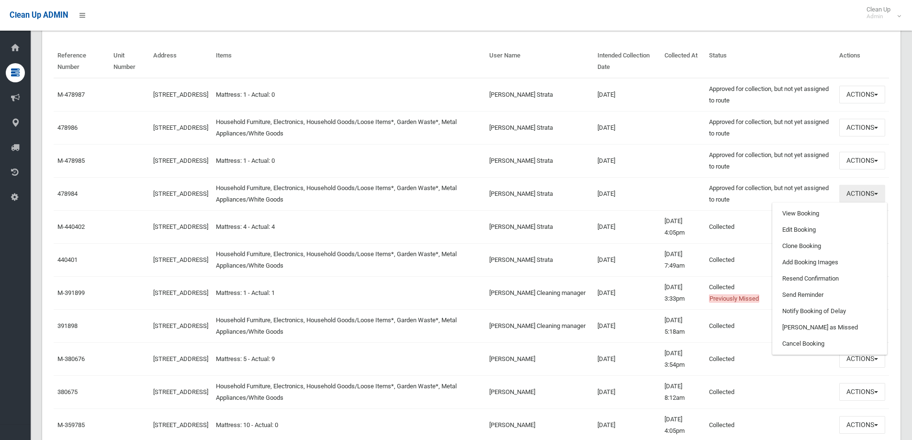
scroll to position [325, 0]
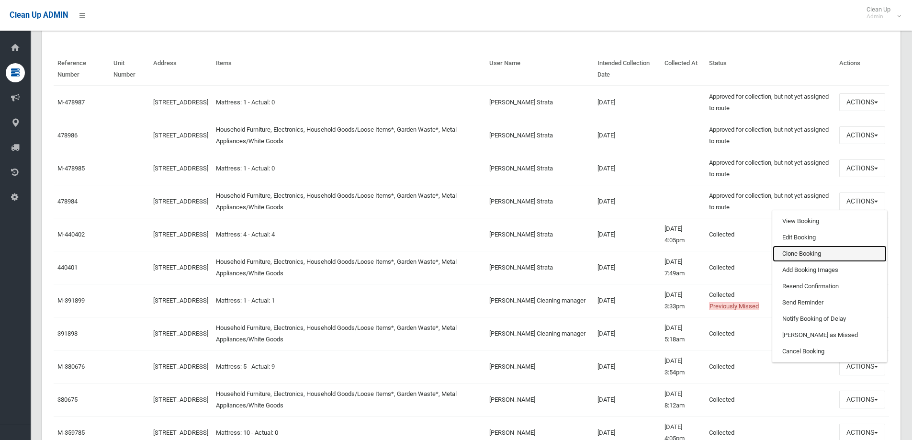
click at [826, 255] on link "Clone Booking" at bounding box center [830, 254] width 114 height 16
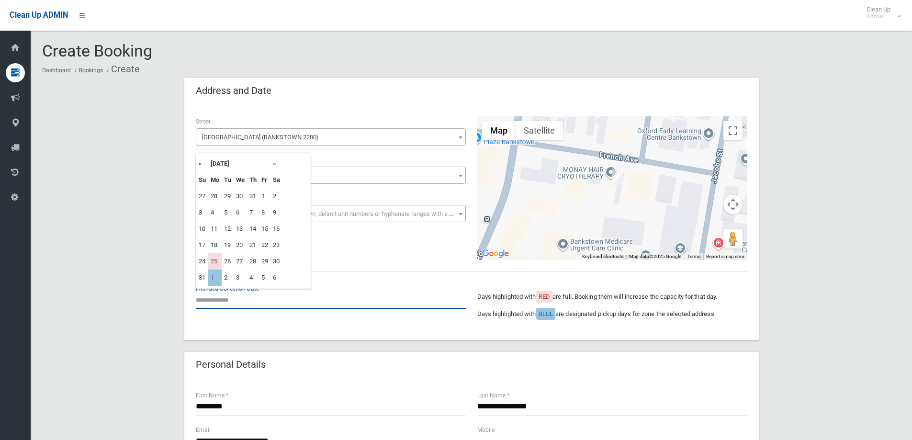
click at [219, 296] on input "text" at bounding box center [331, 300] width 270 height 18
click at [276, 163] on th "»" at bounding box center [277, 164] width 12 height 16
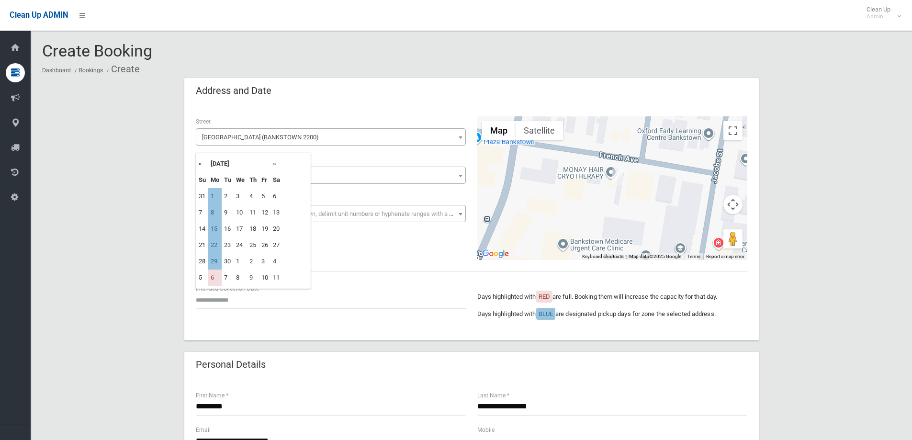
click at [276, 163] on th "»" at bounding box center [277, 164] width 12 height 16
click at [215, 245] on td "17" at bounding box center [214, 245] width 13 height 16
type input "**********"
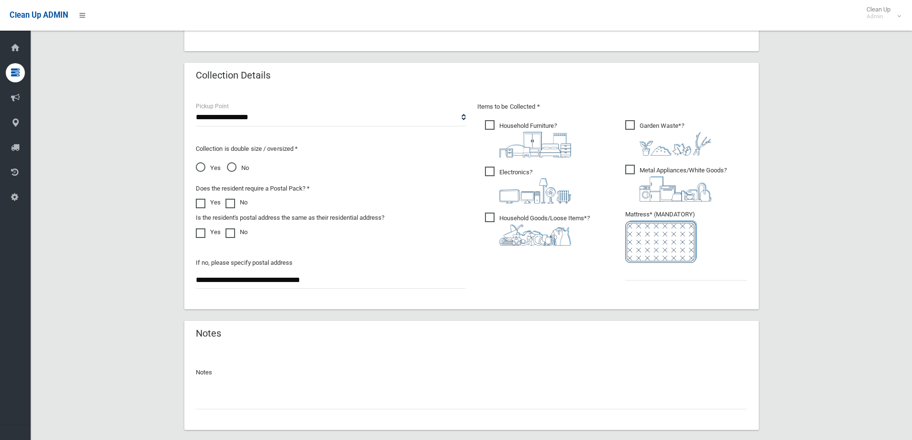
scroll to position [471, 0]
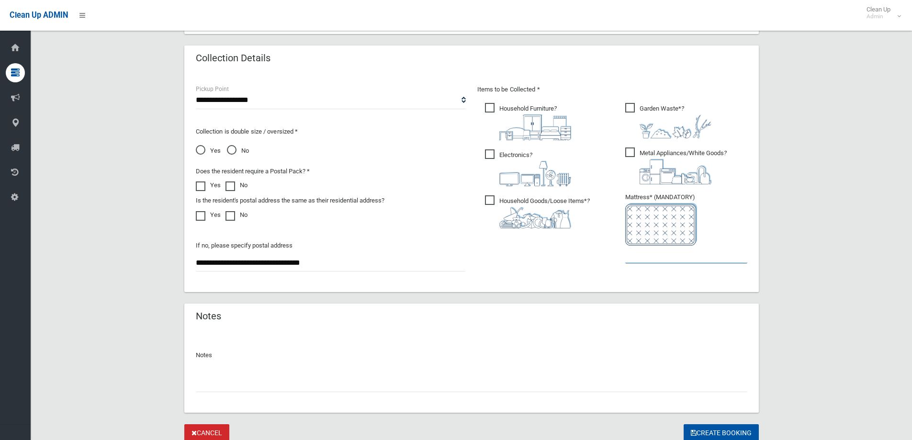
click at [671, 256] on input "text" at bounding box center [687, 255] width 122 height 18
type input "*"
click at [706, 429] on button "Create Booking" at bounding box center [721, 433] width 75 height 18
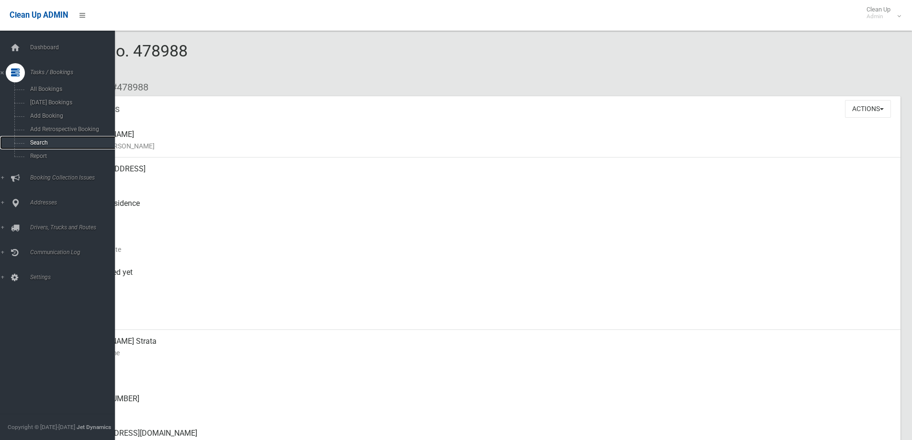
click at [32, 137] on link "Search" at bounding box center [61, 142] width 122 height 13
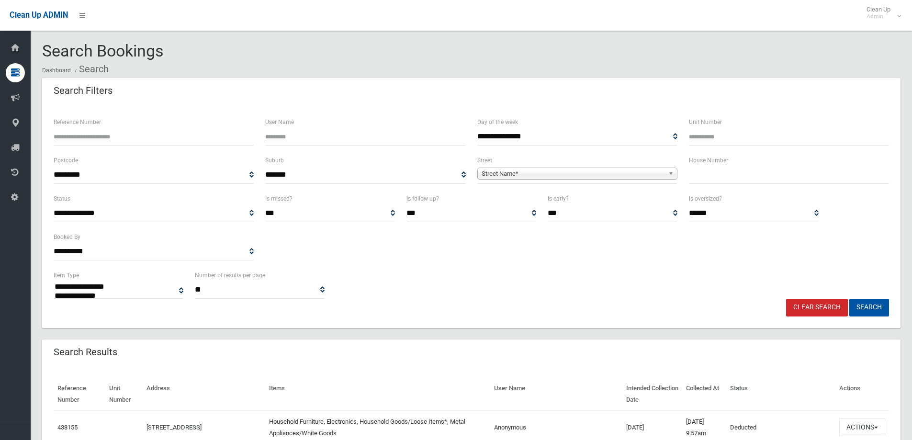
select select
